Goal: Task Accomplishment & Management: Use online tool/utility

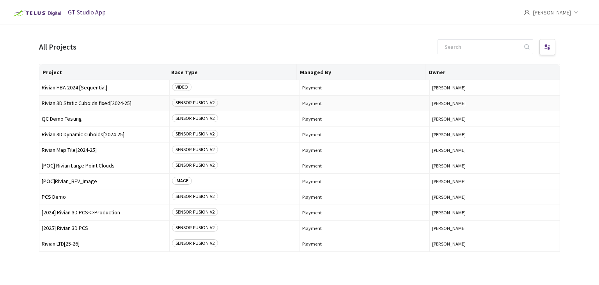
click at [114, 102] on span "Rivian 3D Static Cuboids fixed[2024-25]" at bounding box center [104, 103] width 125 height 6
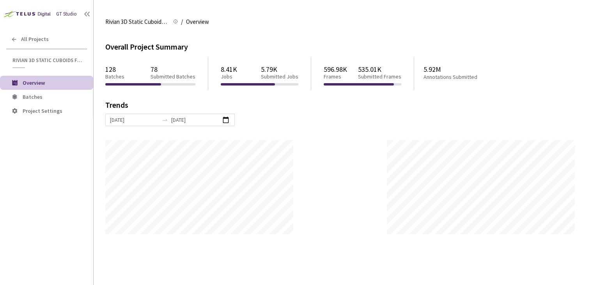
scroll to position [284, 599]
click at [73, 93] on li "Batches" at bounding box center [46, 97] width 93 height 14
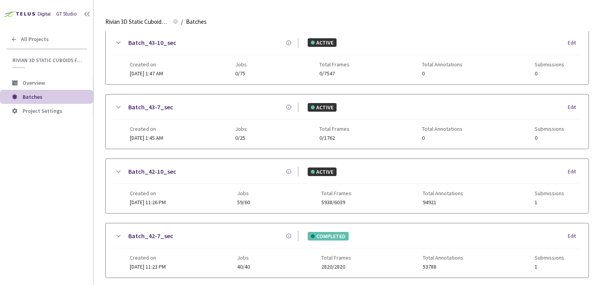
scroll to position [156, 0]
click at [166, 194] on span "Created on" at bounding box center [148, 193] width 36 height 6
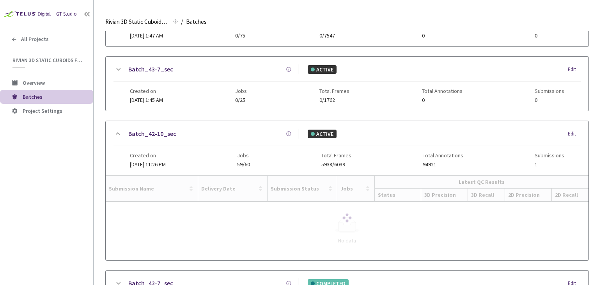
scroll to position [234, 0]
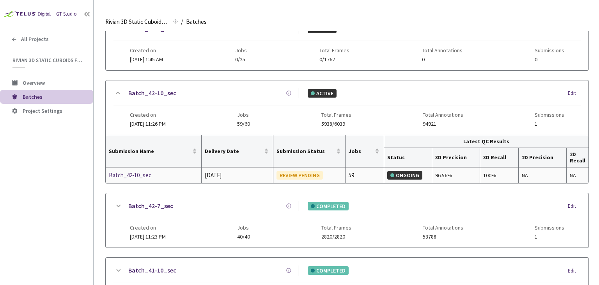
click at [137, 172] on div "Batch_42-10_sec" at bounding box center [150, 175] width 83 height 9
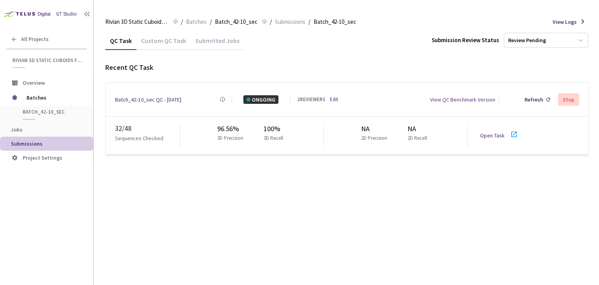
click at [334, 97] on link "Edit" at bounding box center [334, 100] width 8 height 8
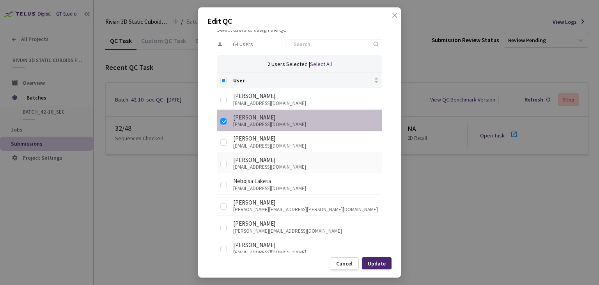
scroll to position [156, 0]
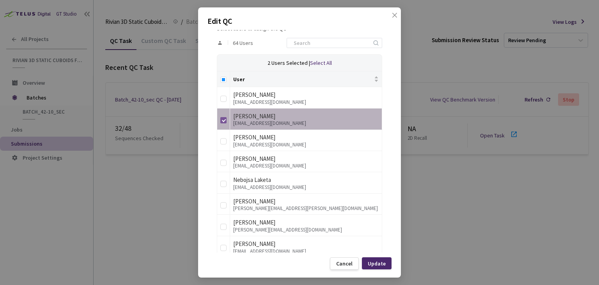
click at [223, 120] on input "checkbox" at bounding box center [223, 120] width 6 height 6
checkbox input "false"
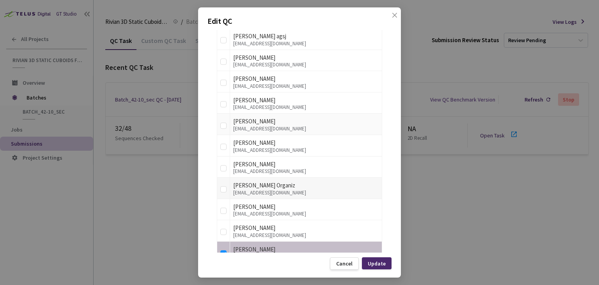
scroll to position [1054, 0]
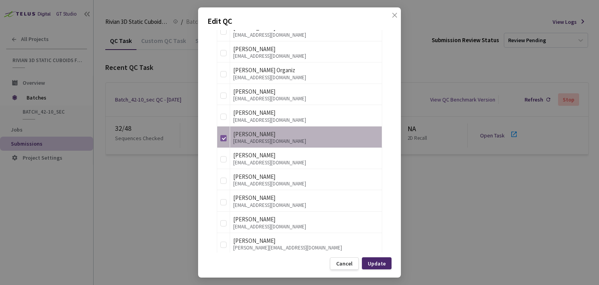
click at [222, 135] on input "checkbox" at bounding box center [223, 138] width 6 height 6
checkbox input "false"
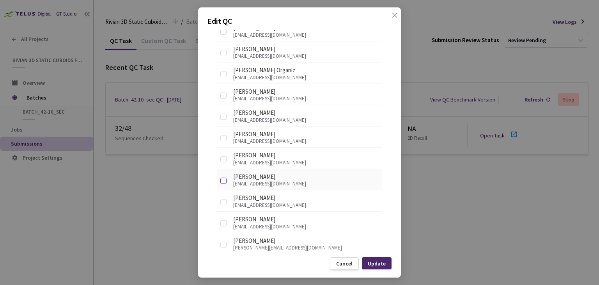
click at [225, 178] on input "checkbox" at bounding box center [223, 181] width 6 height 6
checkbox input "true"
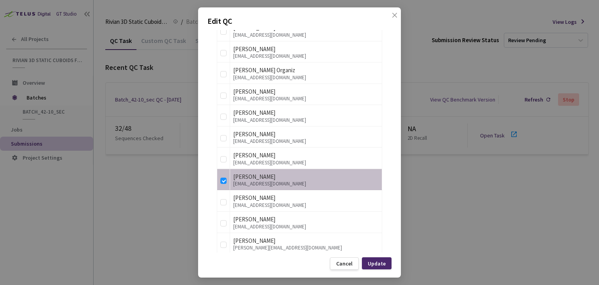
click at [370, 265] on div "Update" at bounding box center [377, 263] width 18 height 6
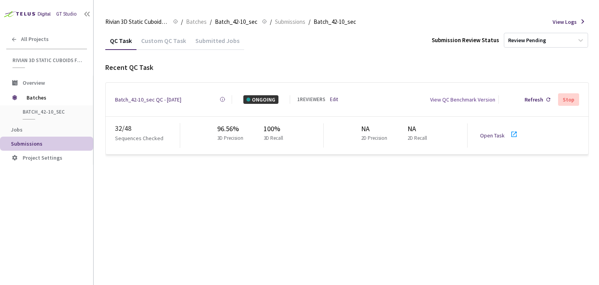
click at [514, 131] on icon at bounding box center [514, 134] width 9 height 9
